Goal: Communication & Community: Answer question/provide support

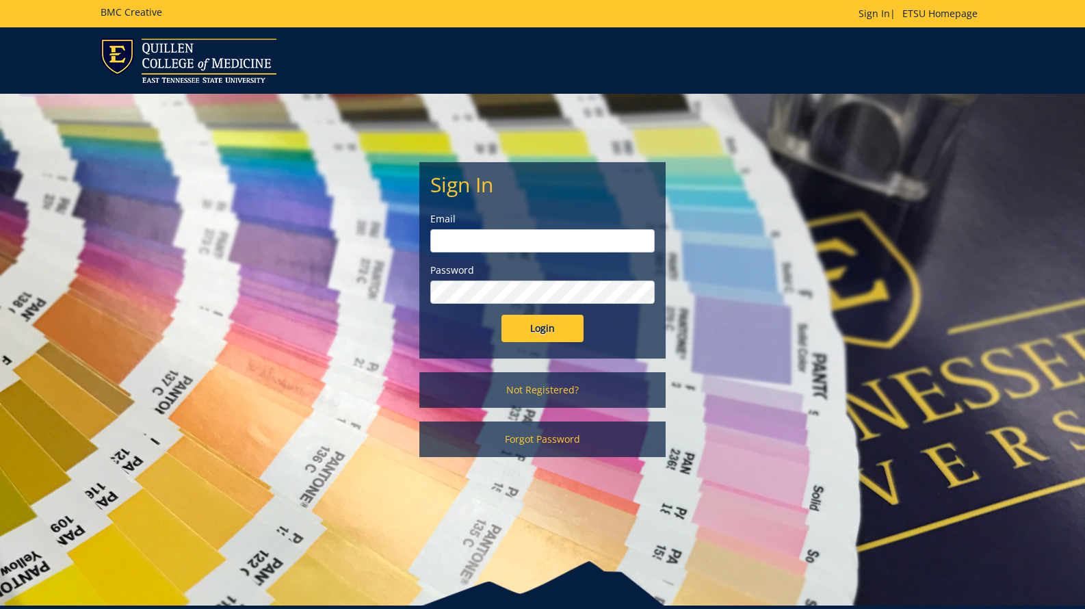
click at [458, 248] on input "email" at bounding box center [542, 240] width 224 height 23
type input "[EMAIL_ADDRESS][DOMAIN_NAME]"
click at [551, 331] on input "Login" at bounding box center [542, 328] width 82 height 27
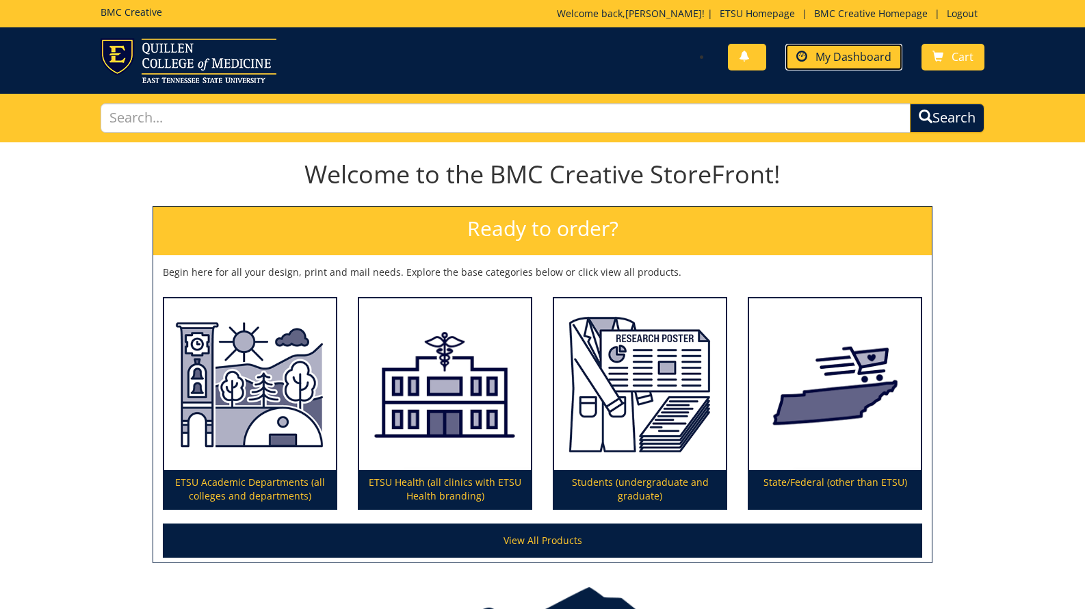
click at [853, 64] on link "My Dashboard" at bounding box center [843, 57] width 117 height 27
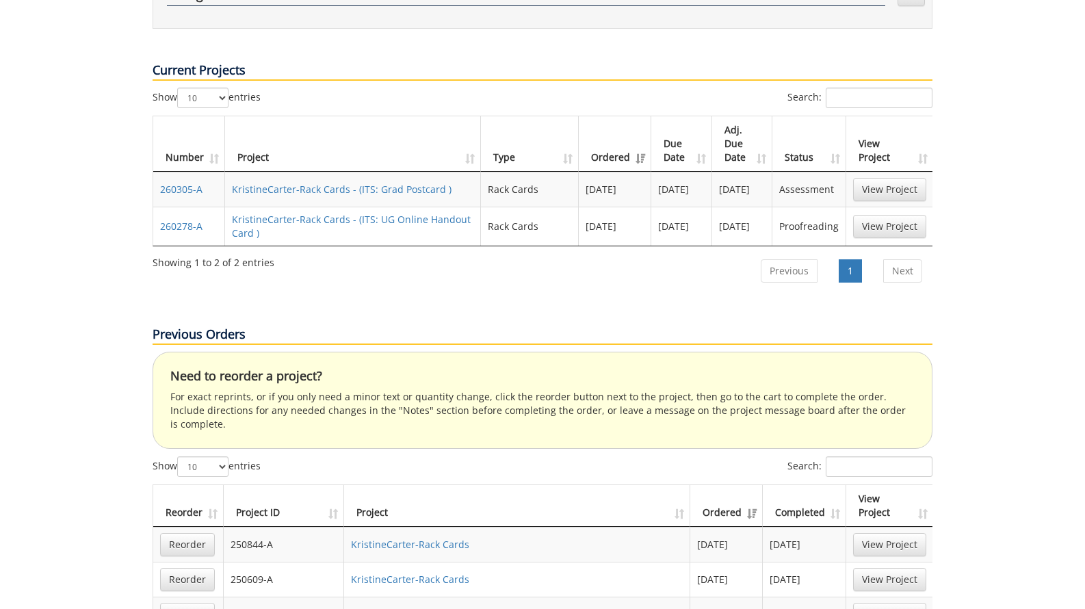
scroll to position [561, 0]
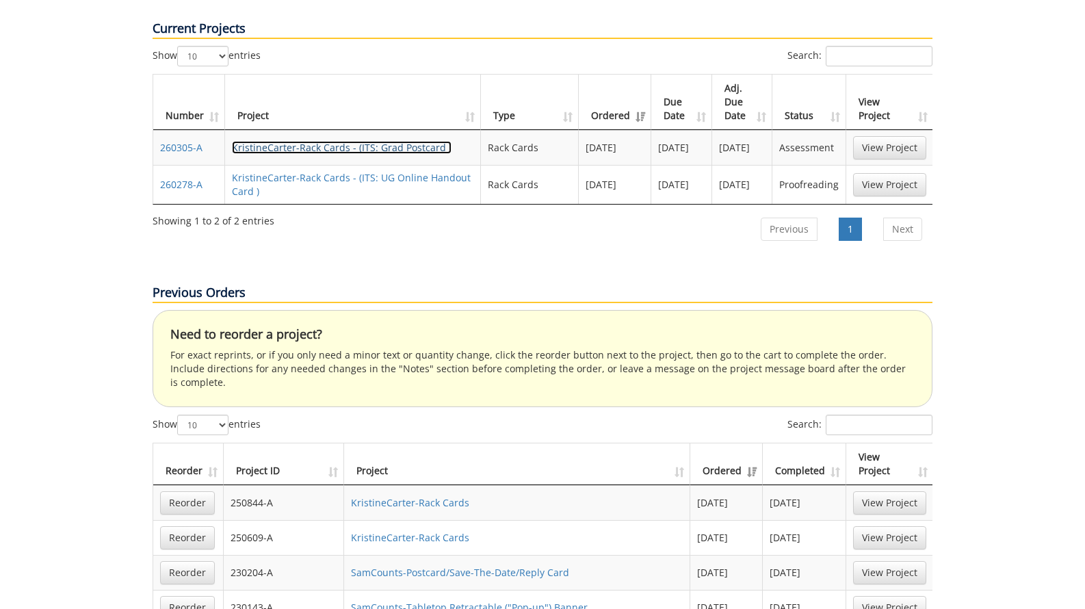
click at [405, 141] on link "KristineCarter-Rack Cards - (ITS: Grad Postcard )" at bounding box center [342, 147] width 220 height 13
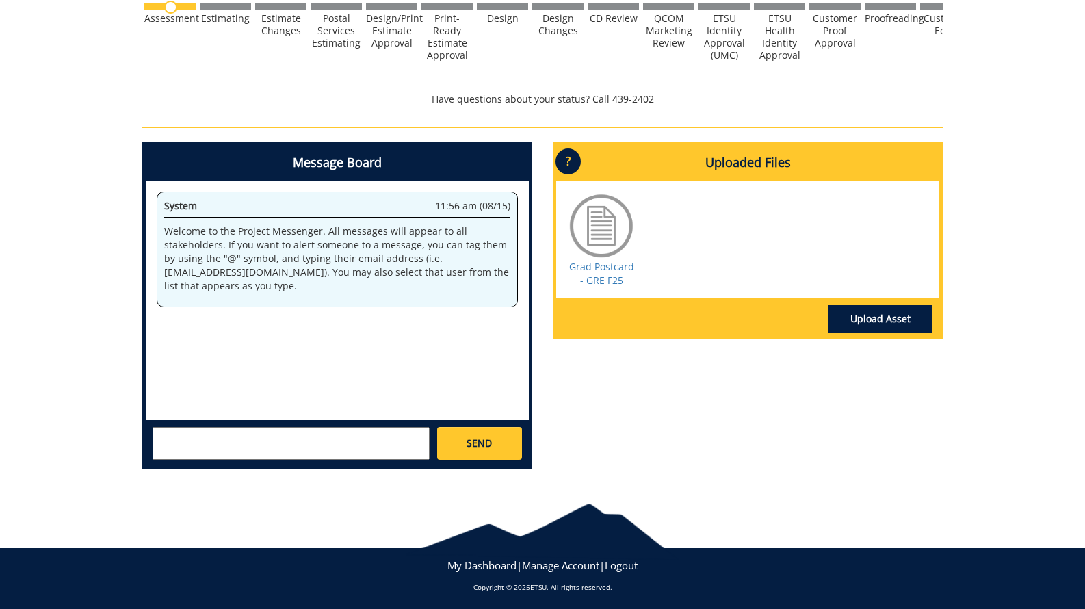
scroll to position [451, 0]
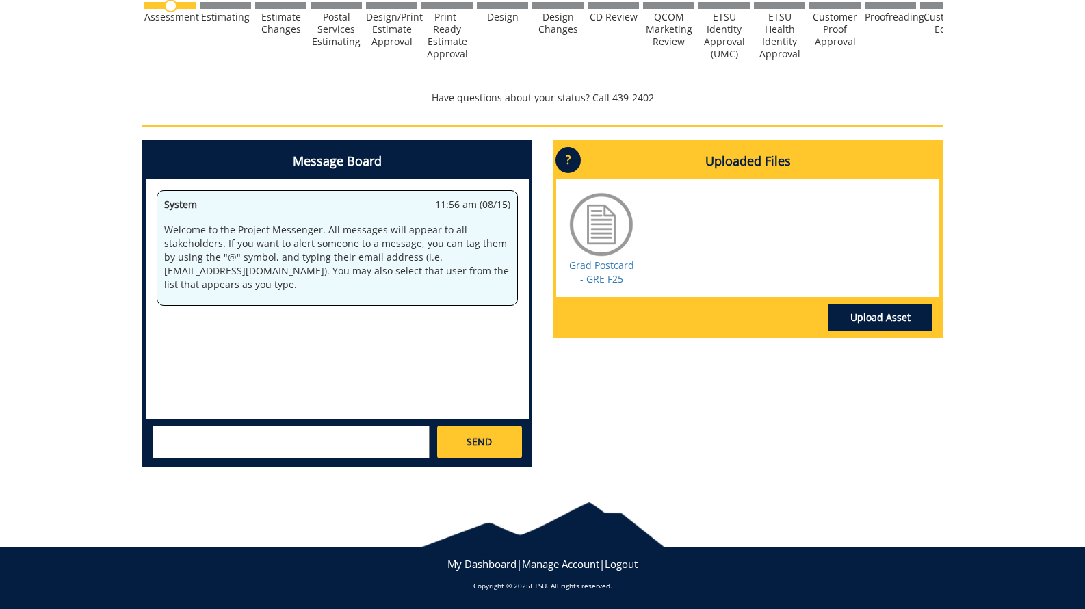
drag, startPoint x: 264, startPoint y: 435, endPoint x: 249, endPoint y: 427, distance: 17.1
click at [257, 432] on textarea at bounding box center [291, 441] width 277 height 33
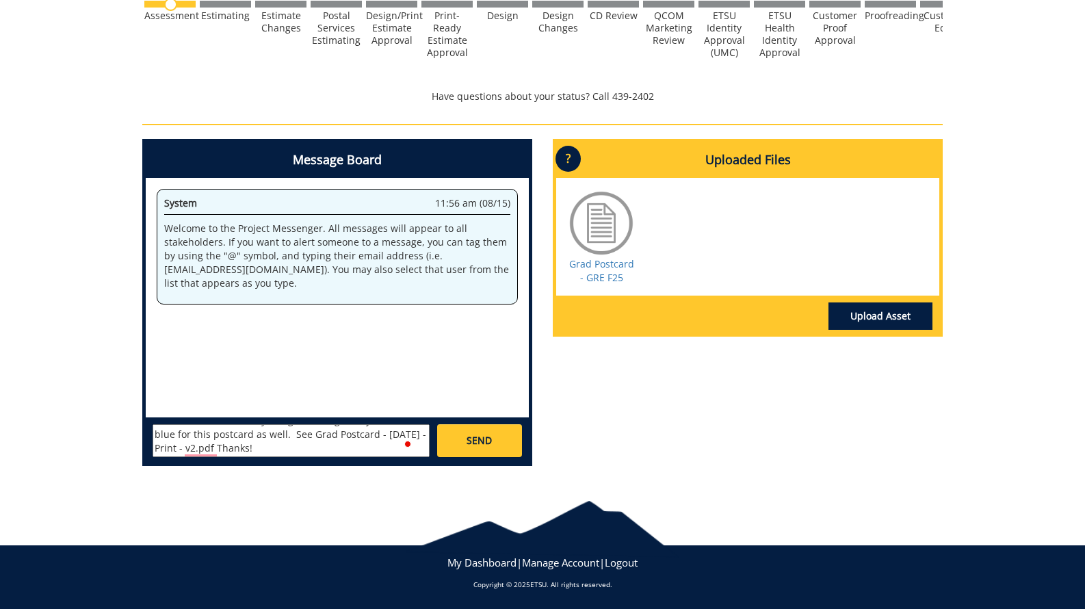
scroll to position [26, 0]
drag, startPoint x: 224, startPoint y: 451, endPoint x: 183, endPoint y: 450, distance: 40.4
click at [183, 450] on textarea "@[EMAIL_ADDRESS][DOMAIN_NAME] Hi [PERSON_NAME], I went ahead and had my designe…" at bounding box center [291, 440] width 277 height 33
type textarea "@[EMAIL_ADDRESS][DOMAIN_NAME] Hi [PERSON_NAME], I went ahead and had my designe…"
click at [473, 432] on link "SEND" at bounding box center [479, 440] width 85 height 33
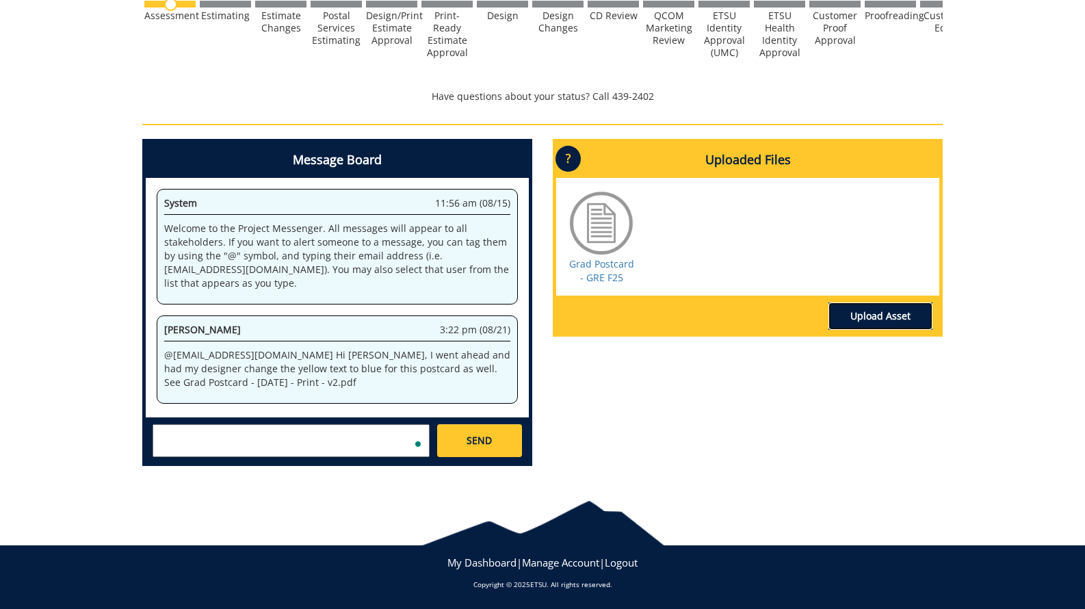
click at [879, 317] on link "Upload Asset" at bounding box center [880, 315] width 104 height 27
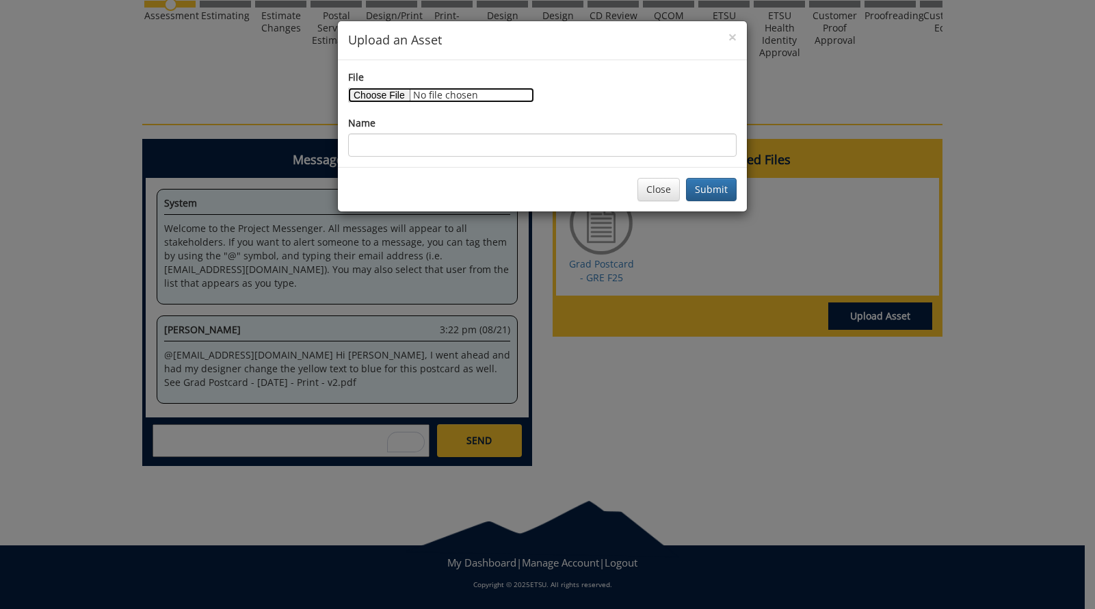
click at [380, 95] on input "File" at bounding box center [441, 95] width 186 height 15
type input "C:\fakepath\Grad Postcard - [DATE] - Print - v2.pdf"
click at [716, 185] on button "Submit" at bounding box center [711, 189] width 51 height 23
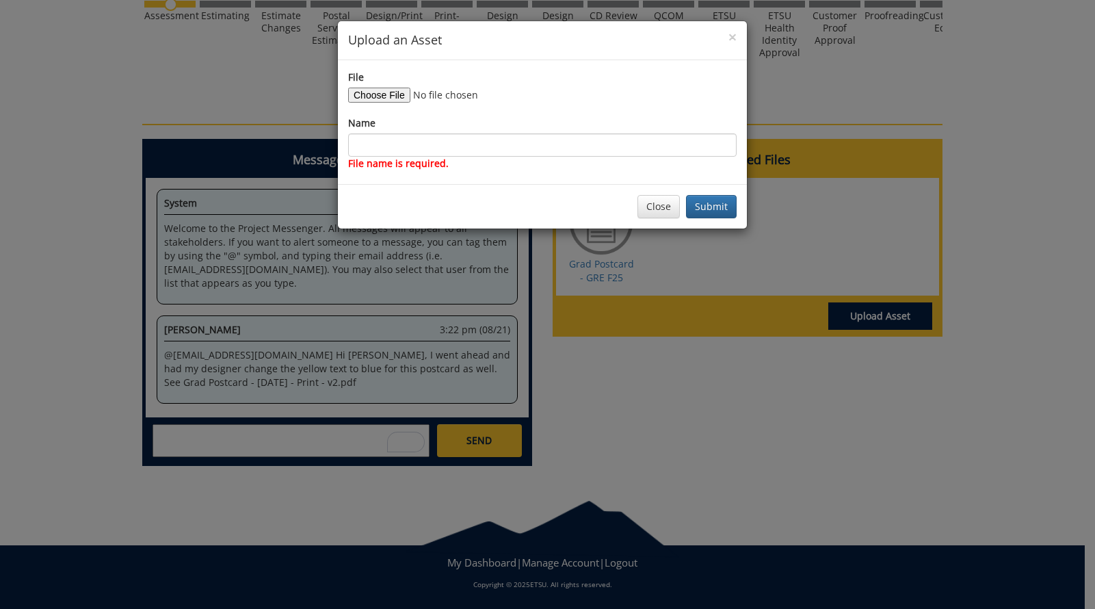
drag, startPoint x: 232, startPoint y: 393, endPoint x: 285, endPoint y: 383, distance: 53.7
click at [233, 393] on div "× Upload an Asset File Name File name is required. Close Submit" at bounding box center [547, 304] width 1095 height 609
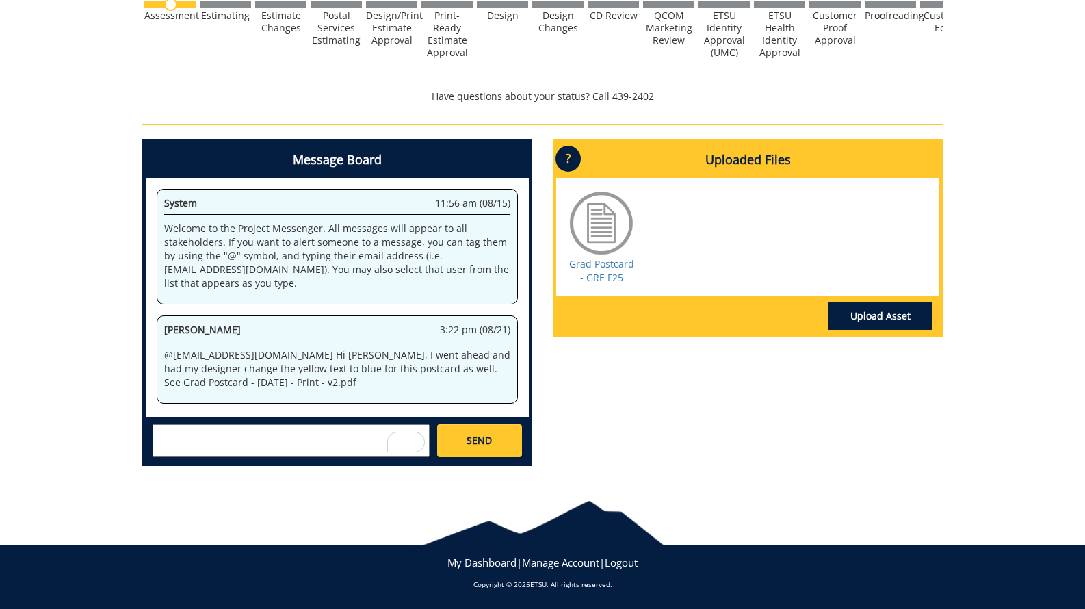
click at [257, 370] on p "@[EMAIL_ADDRESS][DOMAIN_NAME] Hi [PERSON_NAME], I went ahead and had my designe…" at bounding box center [337, 368] width 346 height 41
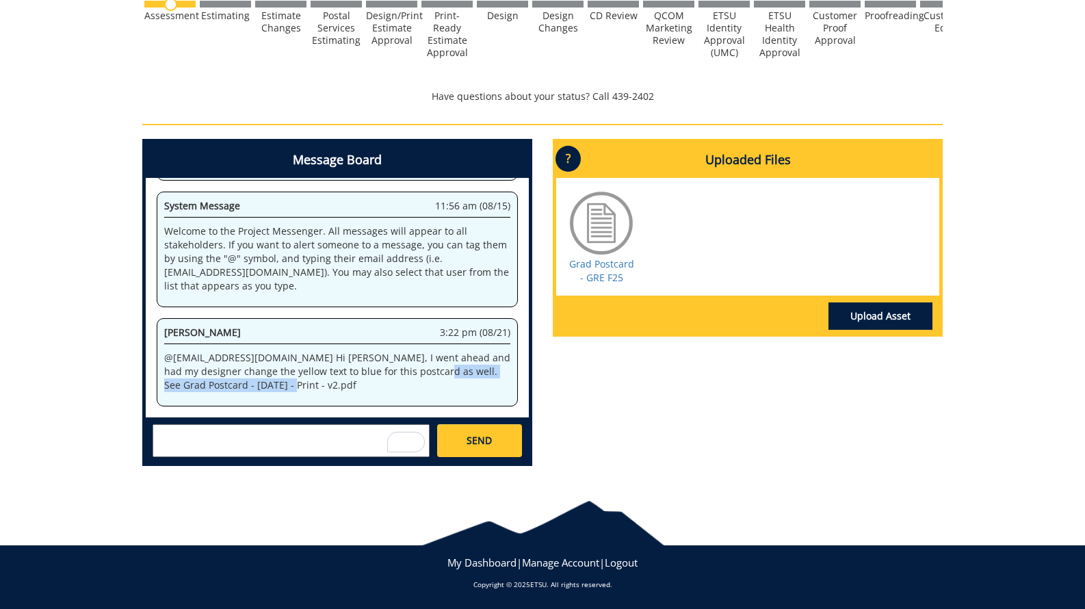
drag, startPoint x: 431, startPoint y: 373, endPoint x: 276, endPoint y: 385, distance: 155.1
click at [277, 385] on p "@[EMAIL_ADDRESS][DOMAIN_NAME] Hi [PERSON_NAME], I went ahead and had my designe…" at bounding box center [337, 371] width 346 height 41
copy p "Grad Postcard - [DATE] - Print - v2.pdf"
click at [869, 318] on link "Upload Asset" at bounding box center [880, 315] width 104 height 27
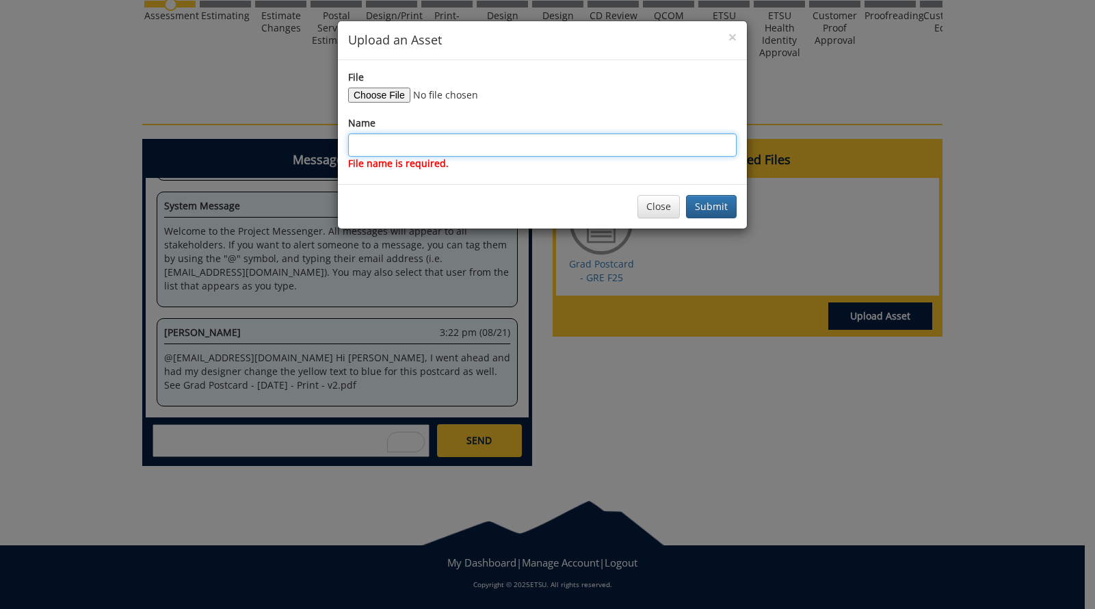
click at [516, 140] on input "Name" at bounding box center [542, 144] width 389 height 23
paste input "Grad Postcard - [DATE] - Print - v2.pdf"
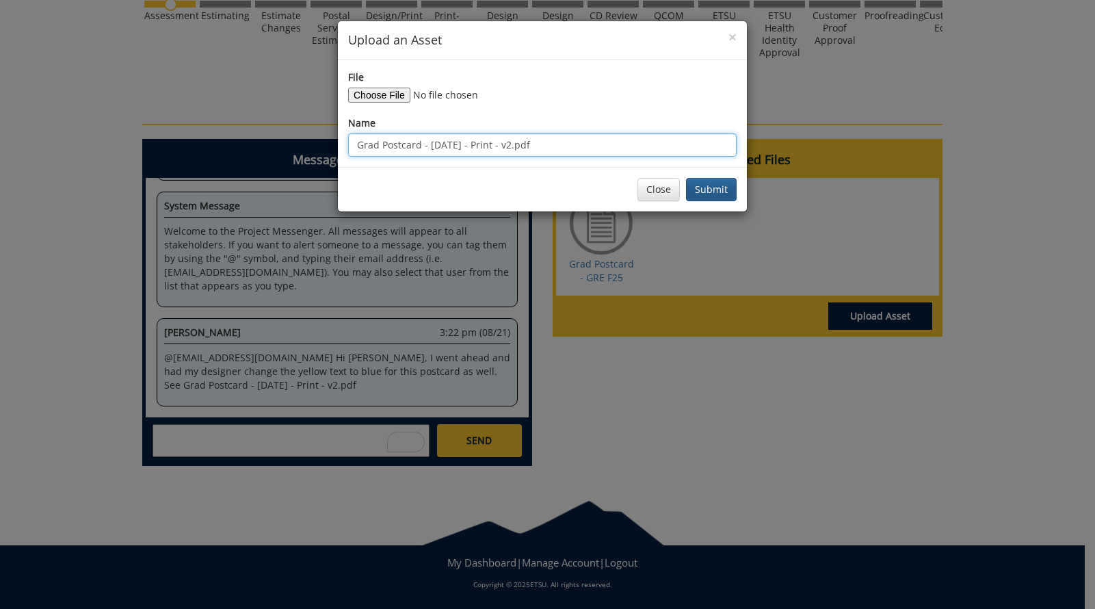
type input "Grad Postcard - [DATE] - Print - v2.pdf"
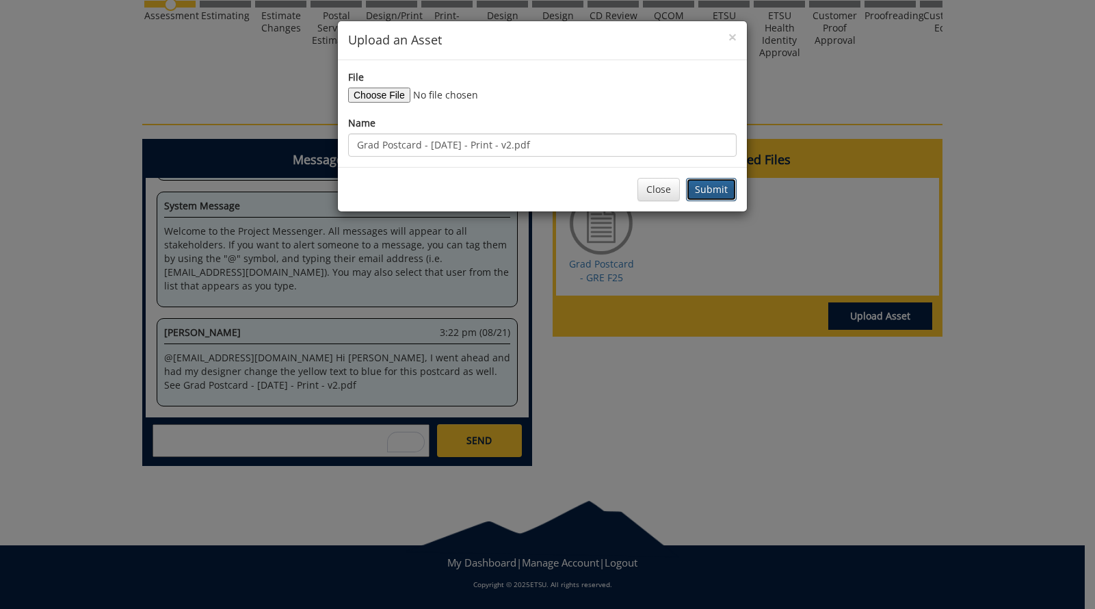
click at [723, 187] on button "Submit" at bounding box center [711, 189] width 51 height 23
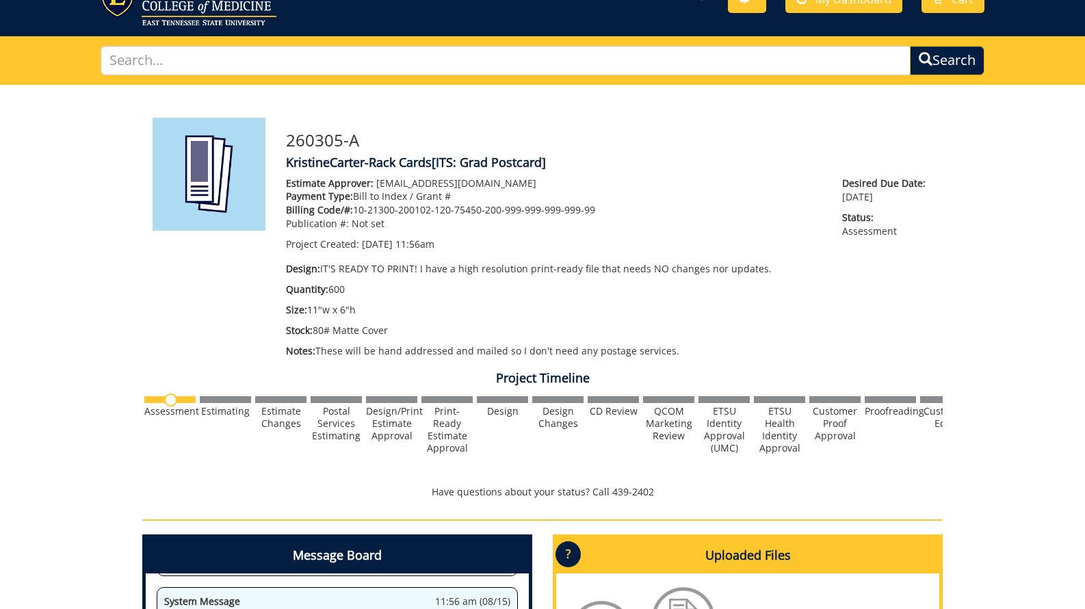
scroll to position [0, 0]
